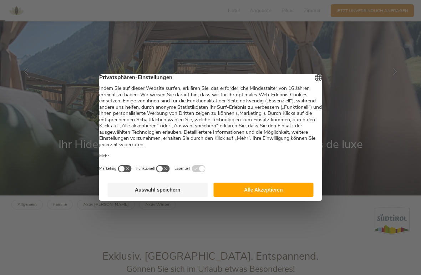
scroll to position [93, 0]
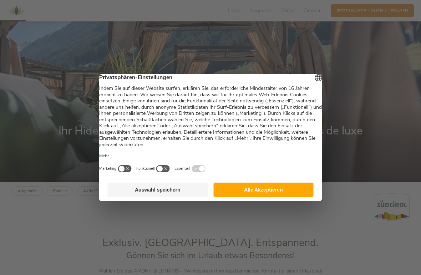
click at [276, 195] on button "Alle Akzeptieren" at bounding box center [263, 190] width 100 height 14
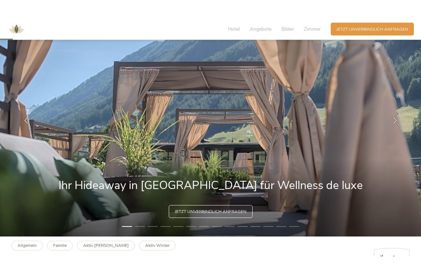
scroll to position [0, 0]
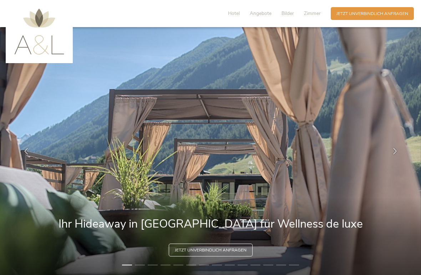
click at [335, 162] on img at bounding box center [210, 151] width 421 height 248
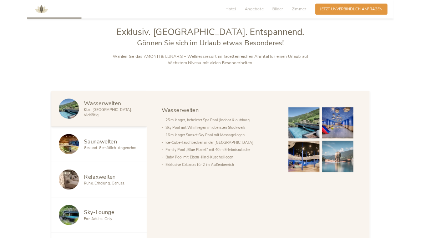
scroll to position [314, 0]
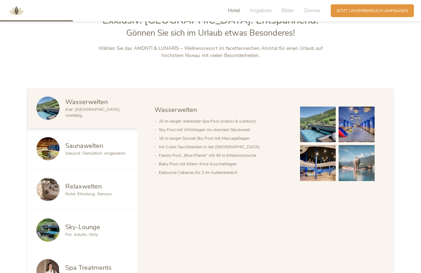
click at [321, 143] on img at bounding box center [318, 125] width 36 height 36
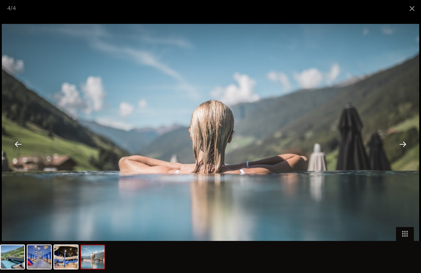
click at [20, 150] on div at bounding box center [18, 144] width 22 height 22
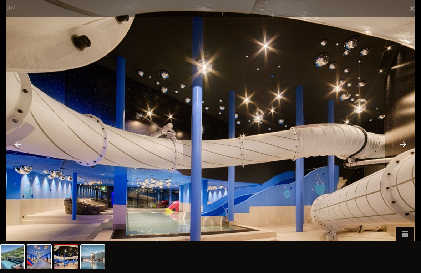
click at [17, 144] on div at bounding box center [18, 144] width 22 height 22
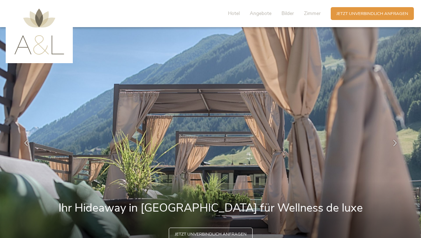
click at [237, 12] on span "Hotel" at bounding box center [234, 13] width 12 height 7
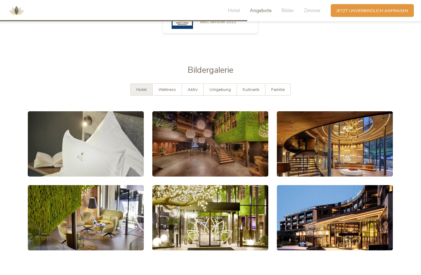
scroll to position [1095, 0]
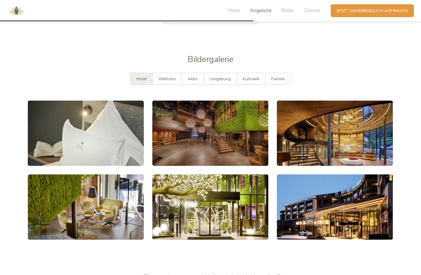
click at [61, 152] on link at bounding box center [86, 133] width 116 height 65
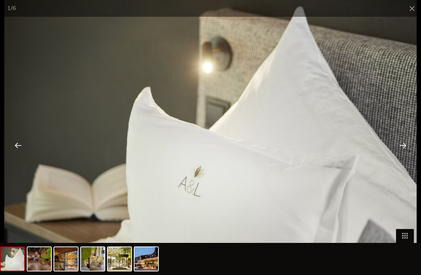
click at [406, 147] on div at bounding box center [403, 145] width 22 height 22
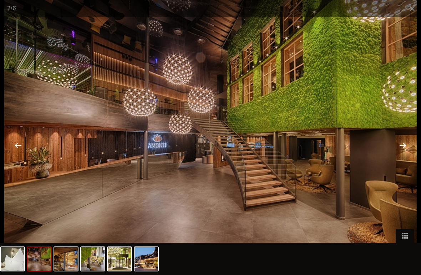
click at [403, 153] on div at bounding box center [403, 145] width 22 height 22
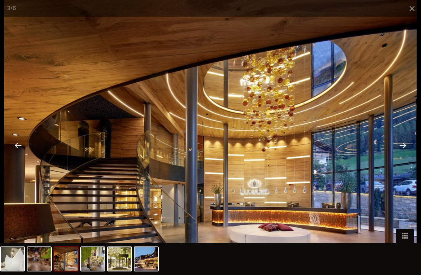
click at [403, 153] on div at bounding box center [403, 145] width 22 height 22
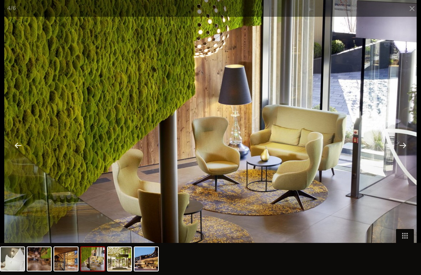
click at [400, 152] on div at bounding box center [403, 145] width 22 height 22
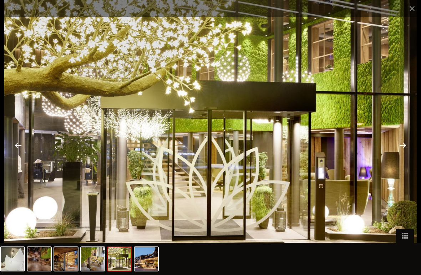
click at [403, 152] on div at bounding box center [403, 145] width 22 height 22
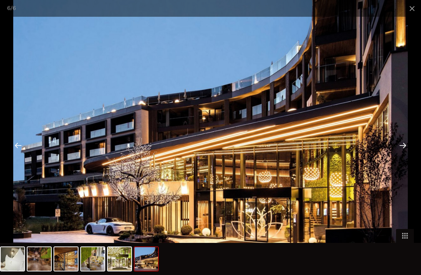
click at [401, 151] on div at bounding box center [403, 145] width 22 height 22
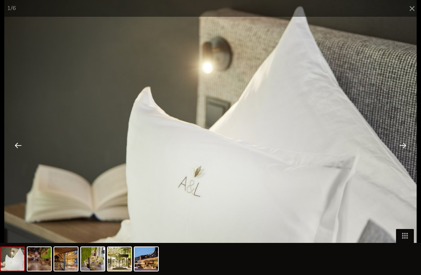
click at [400, 150] on div at bounding box center [403, 145] width 22 height 22
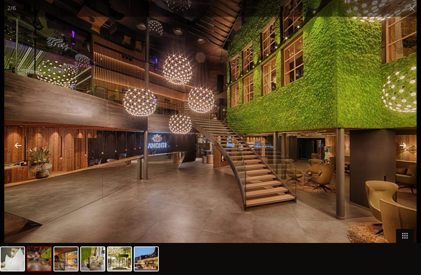
click at [402, 151] on div at bounding box center [403, 145] width 22 height 22
